Goal: Check status

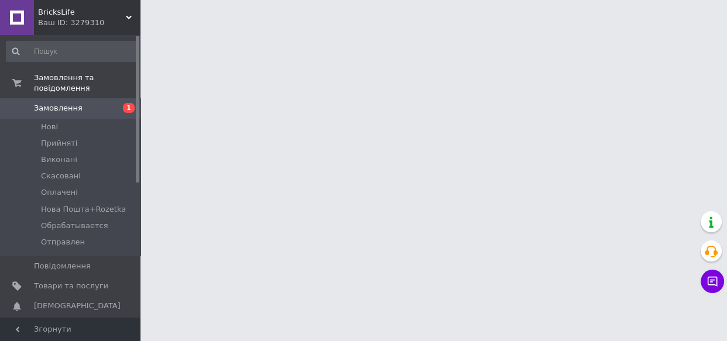
click at [431, 29] on html "BricksLife Ваш ID: 3279310 Сайт BricksLife Кабінет покупця Перевірити стан сист…" at bounding box center [363, 14] width 727 height 29
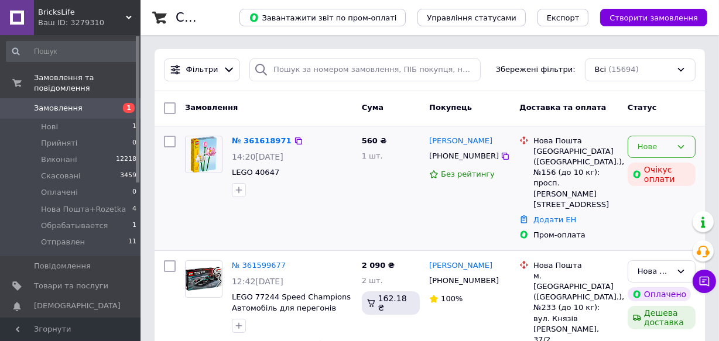
click at [682, 143] on icon at bounding box center [680, 146] width 9 height 9
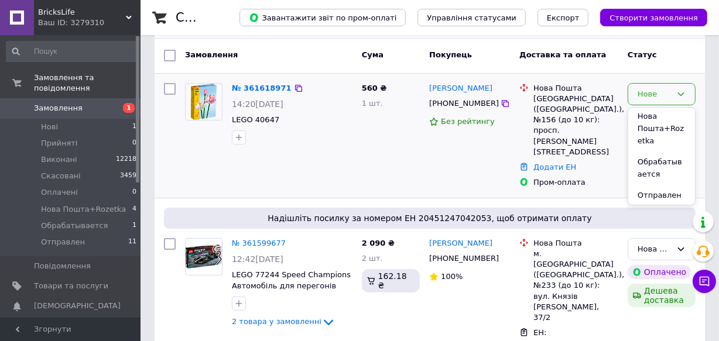
scroll to position [89, 0]
click at [665, 156] on li "Обрабатывается" at bounding box center [661, 166] width 67 height 33
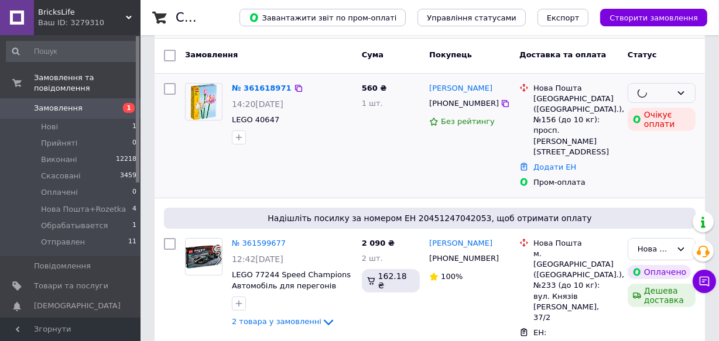
click at [254, 80] on div "№ 361618971 14:20, 12.09.2025 LEGO 40647" at bounding box center [292, 113] width 130 height 71
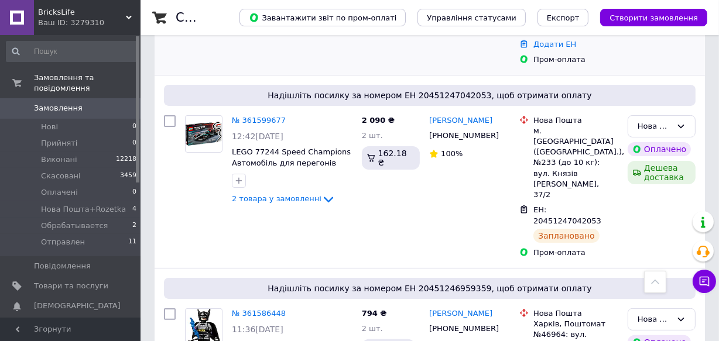
scroll to position [159, 0]
